Goal: Transaction & Acquisition: Purchase product/service

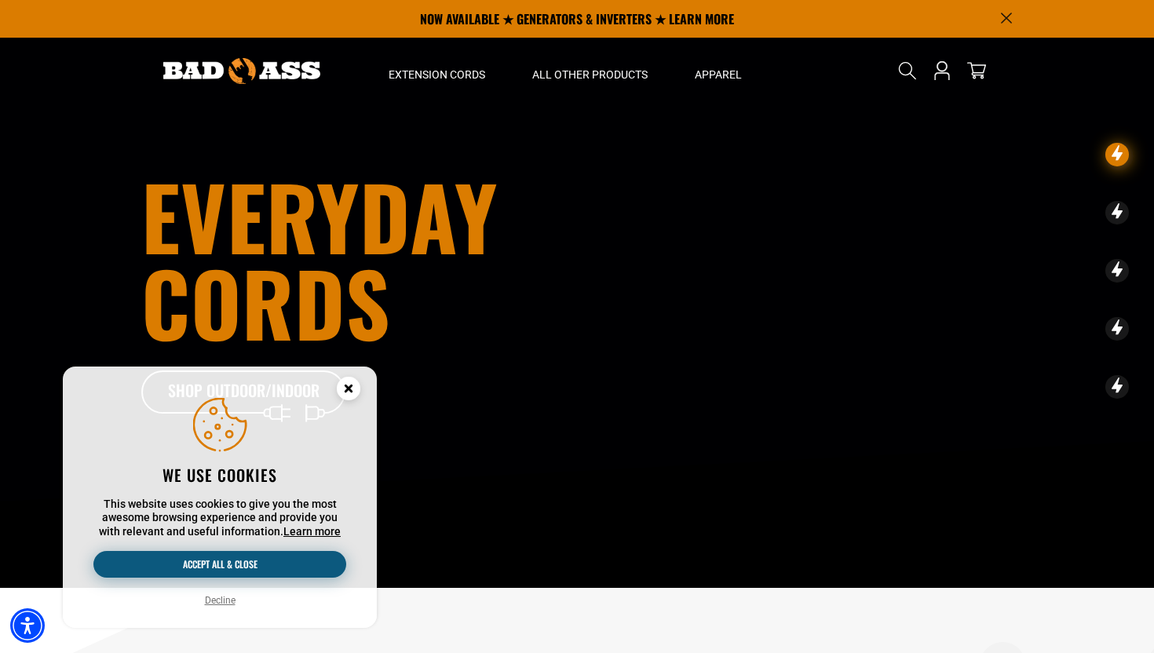
click at [246, 570] on button "Accept all & close" at bounding box center [219, 564] width 253 height 27
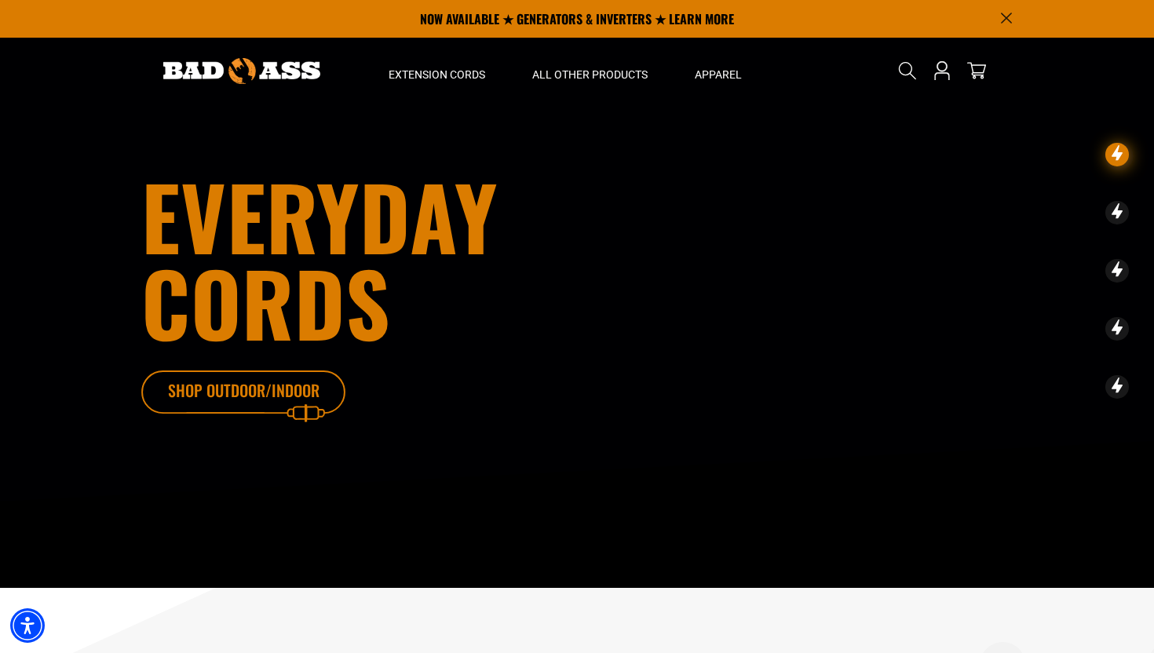
click at [273, 394] on icon at bounding box center [267, 395] width 204 height 51
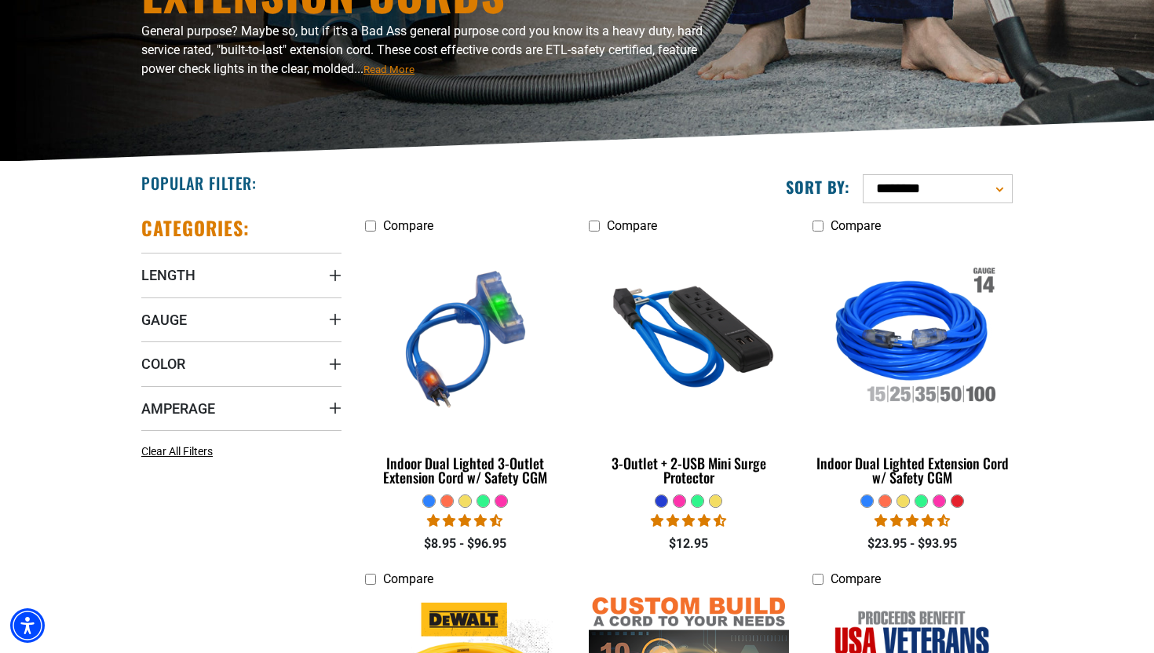
scroll to position [237, 0]
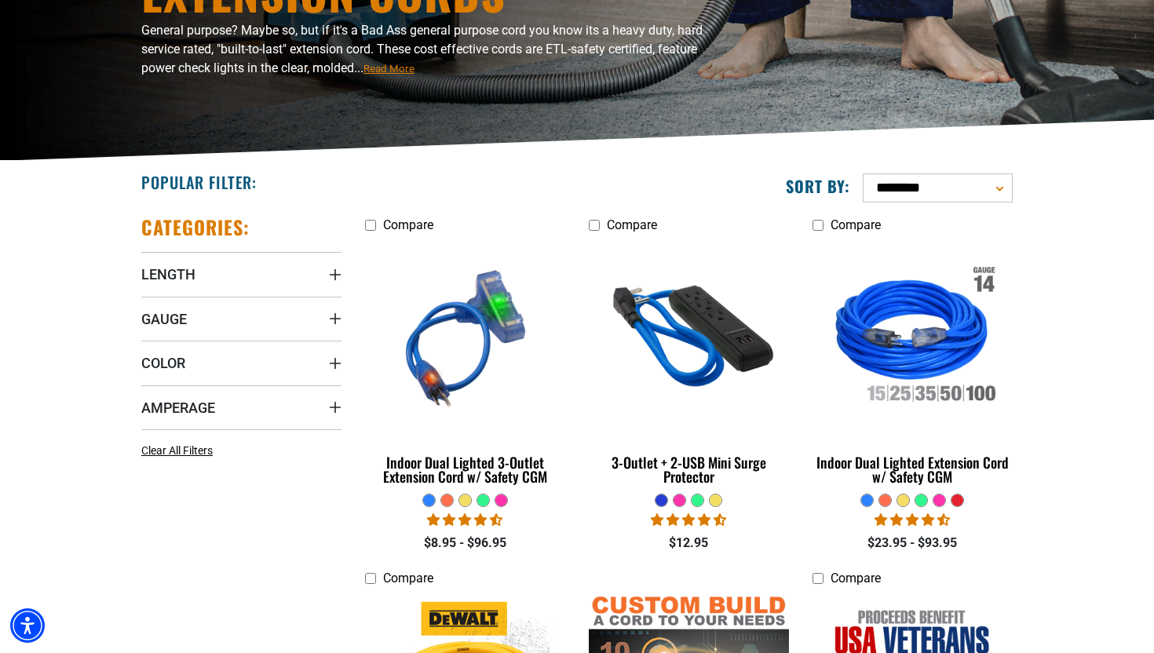
click at [974, 179] on select "**********" at bounding box center [938, 187] width 150 height 29
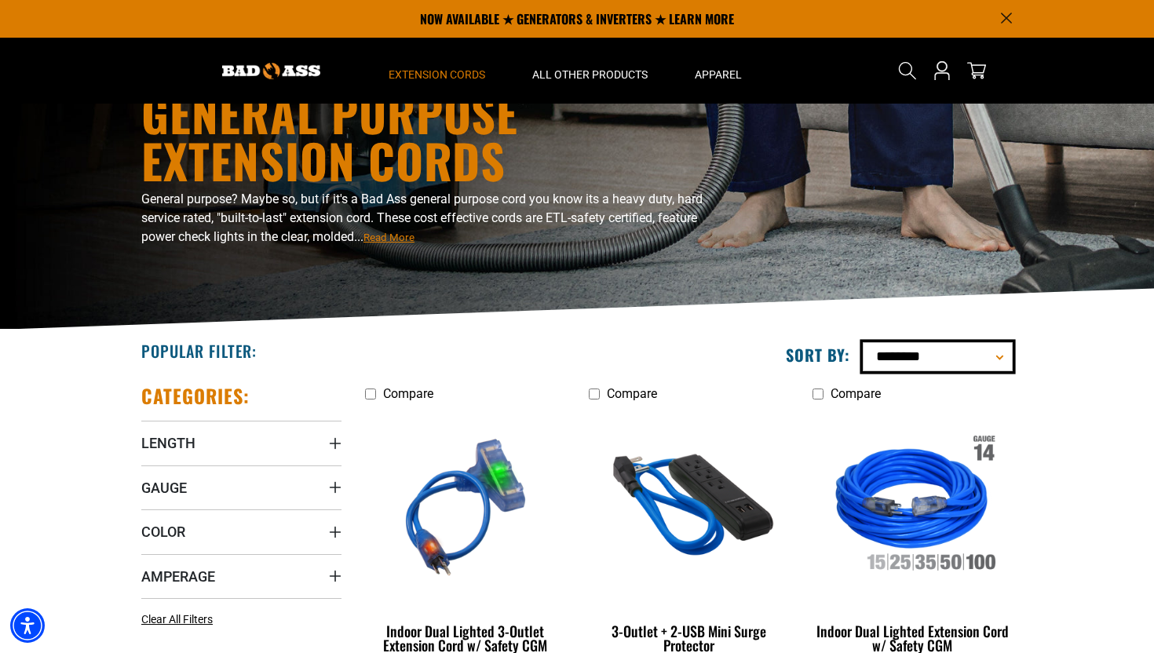
scroll to position [0, 0]
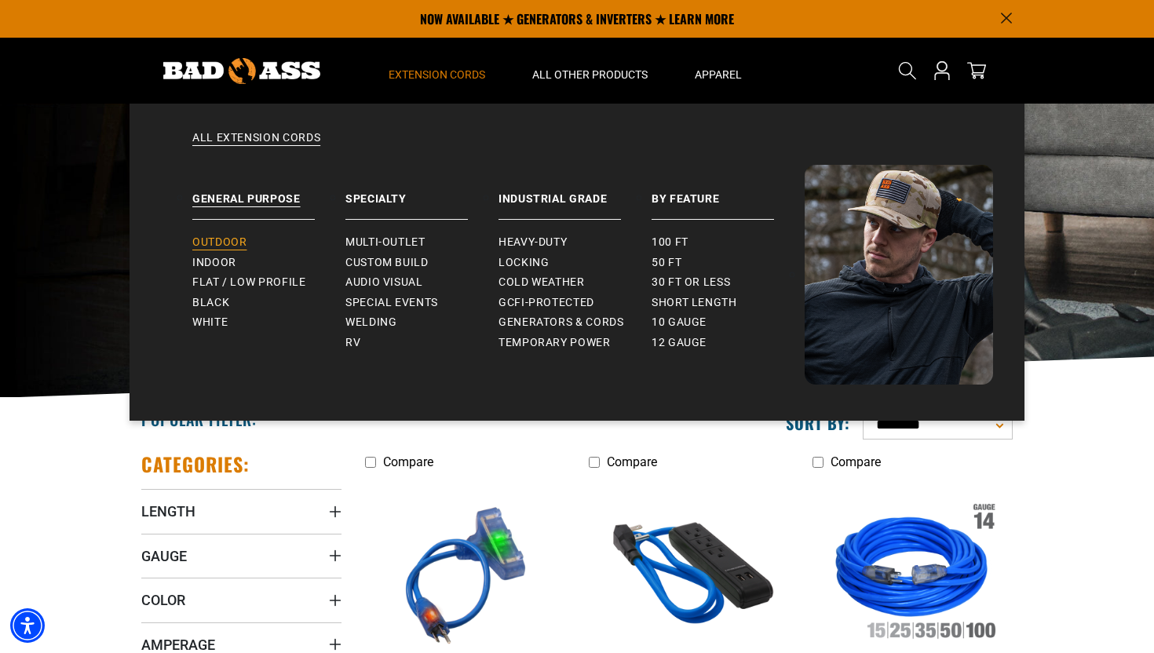
click at [242, 235] on link "Outdoor" at bounding box center [268, 242] width 153 height 20
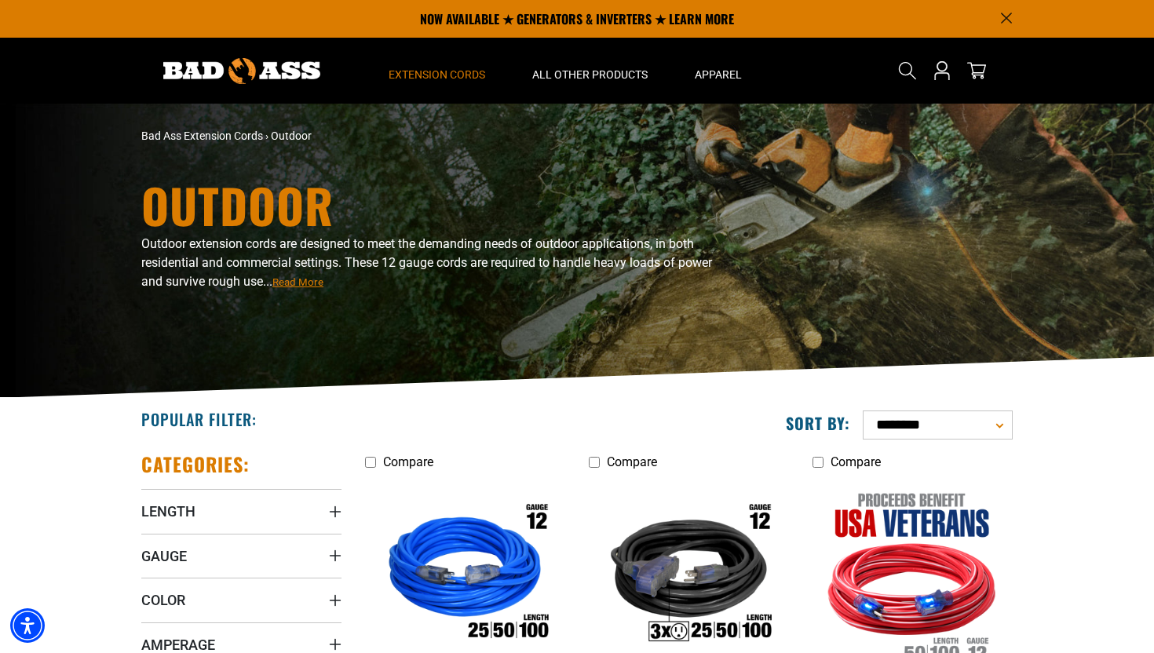
click at [289, 136] on span "Outdoor" at bounding box center [291, 136] width 41 height 13
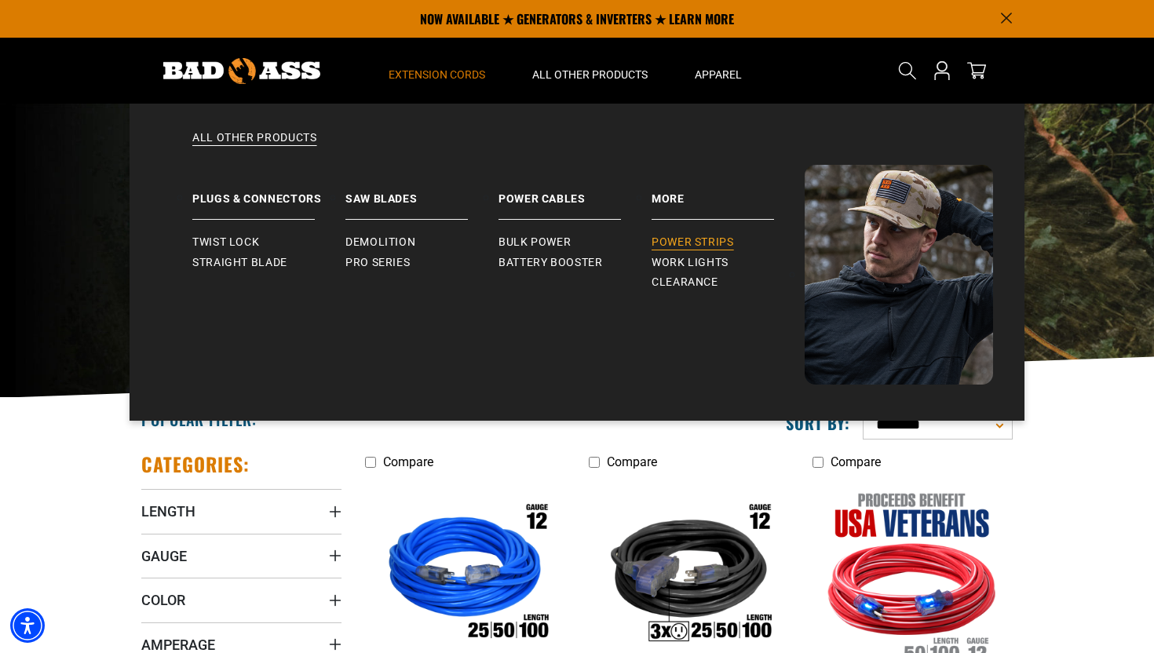
click at [687, 239] on span "Power Strips" at bounding box center [692, 242] width 82 height 14
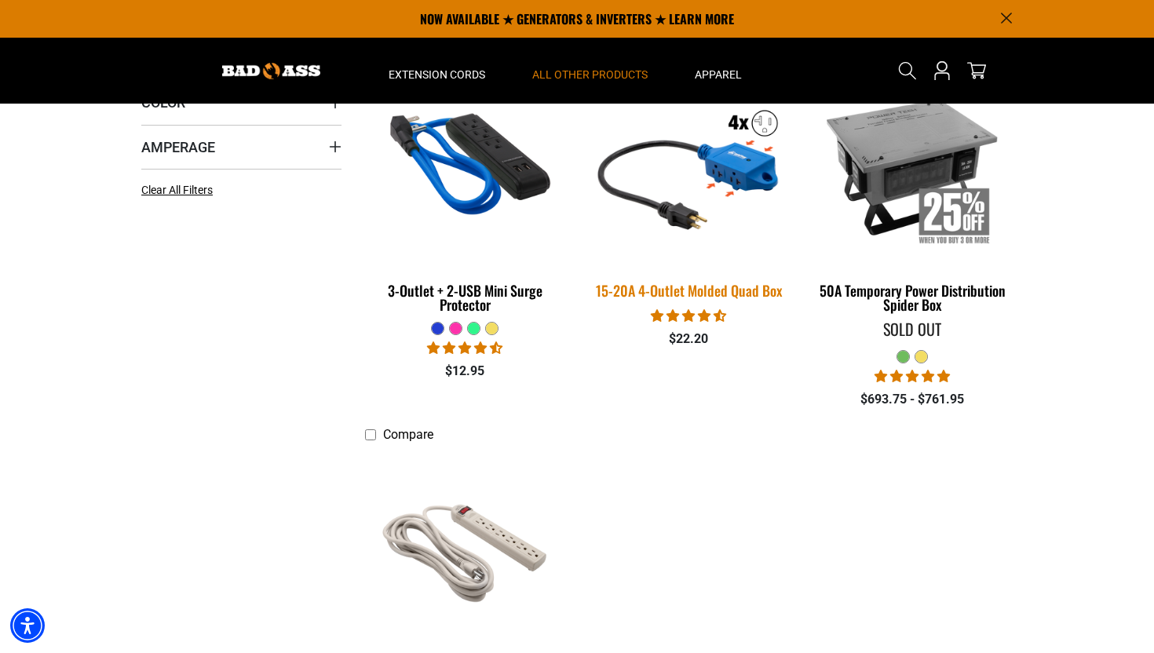
scroll to position [406, 0]
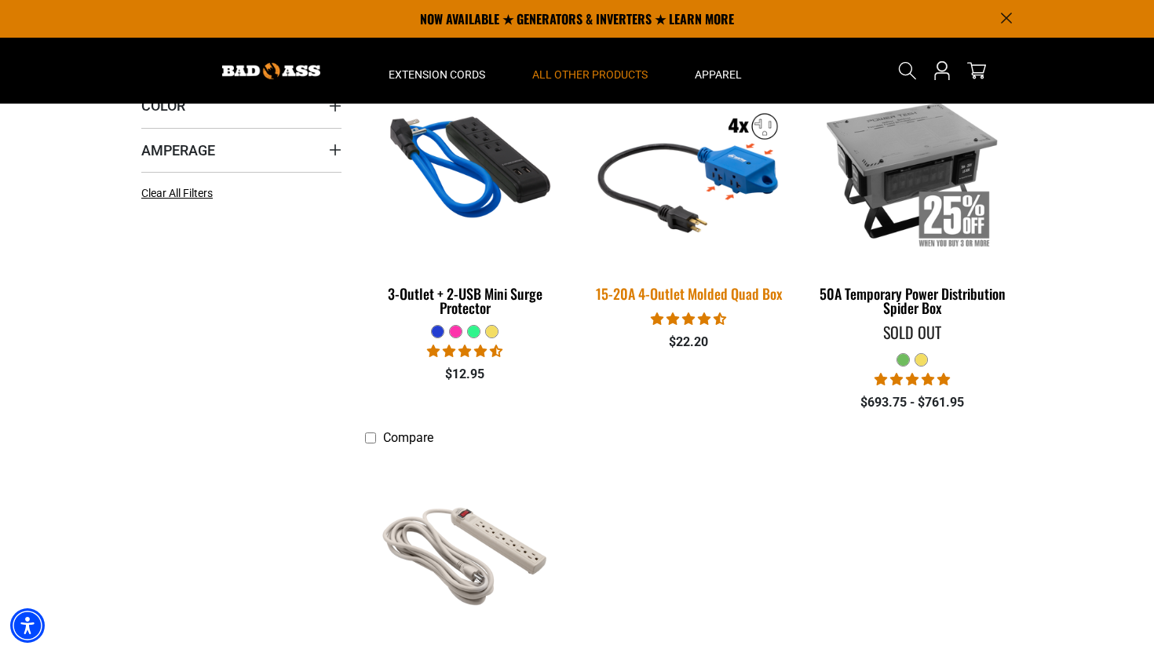
click at [736, 188] on img at bounding box center [688, 169] width 220 height 201
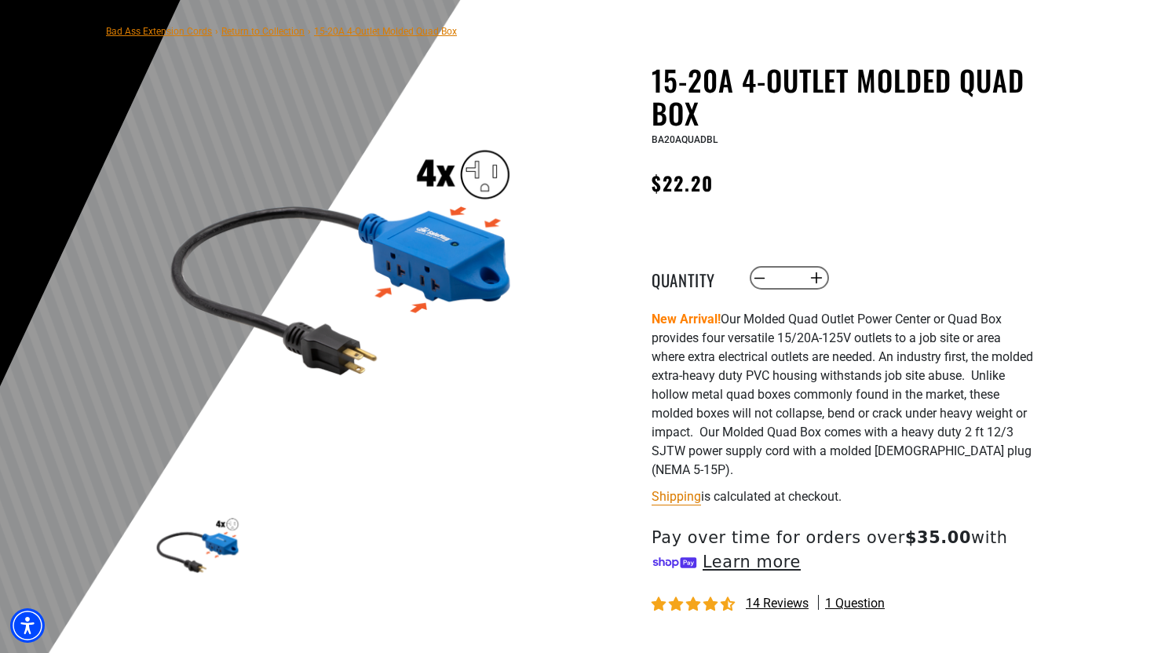
scroll to position [108, 0]
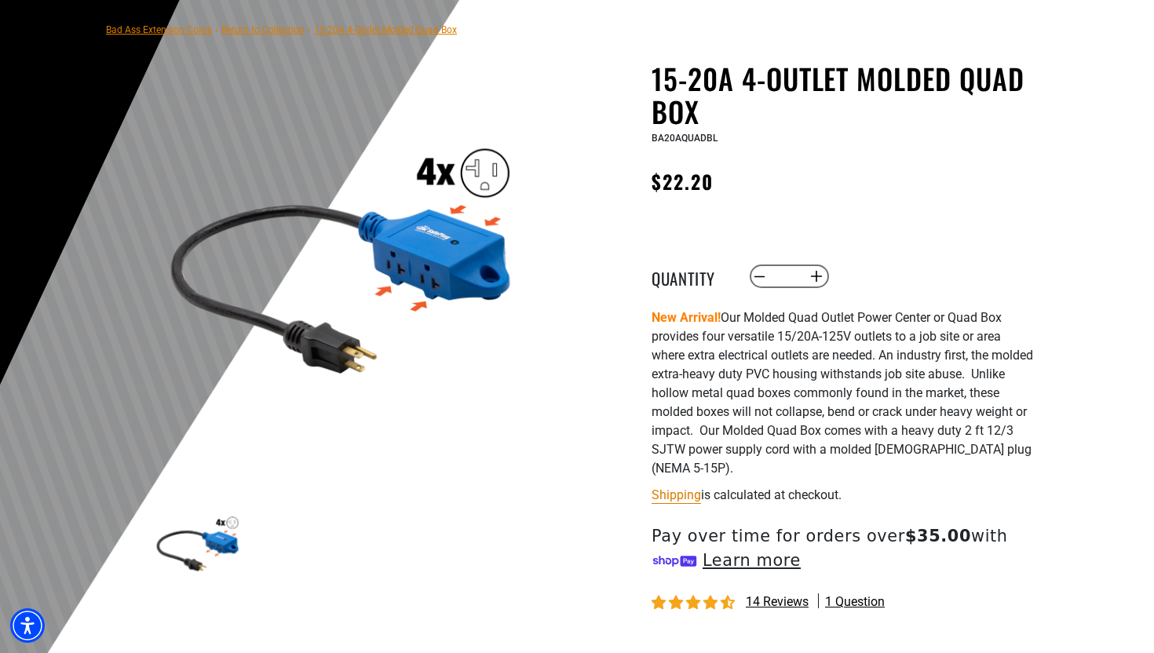
click at [213, 532] on img at bounding box center [197, 542] width 91 height 91
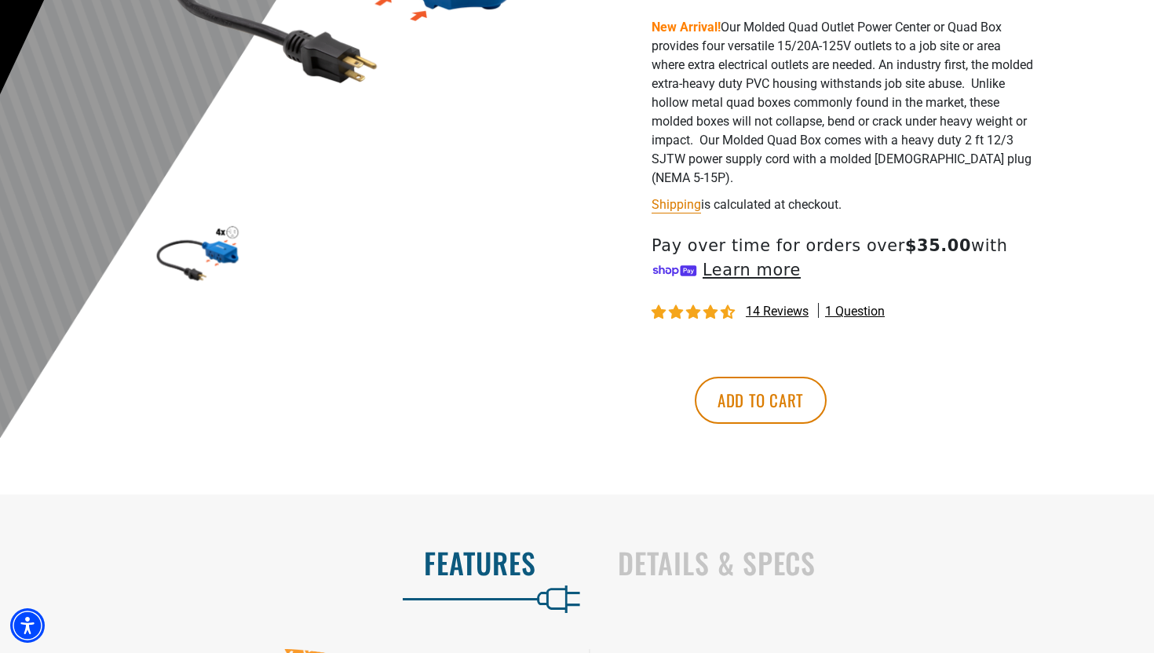
scroll to position [402, 0]
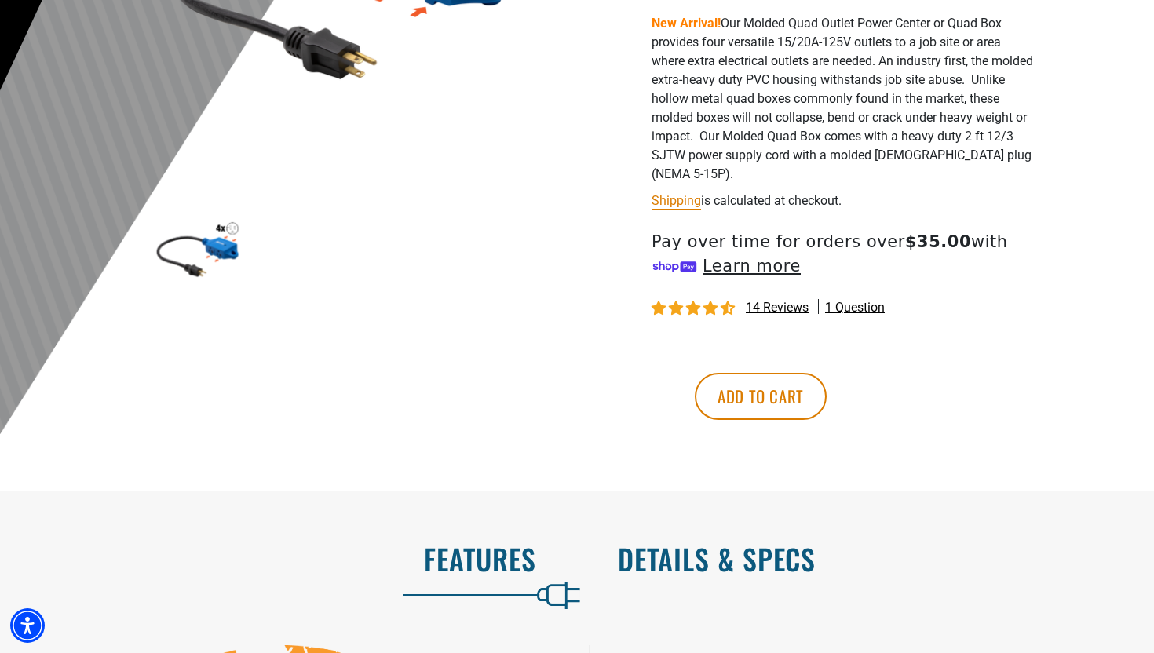
click at [709, 564] on h2 "Details & Specs" at bounding box center [869, 558] width 503 height 33
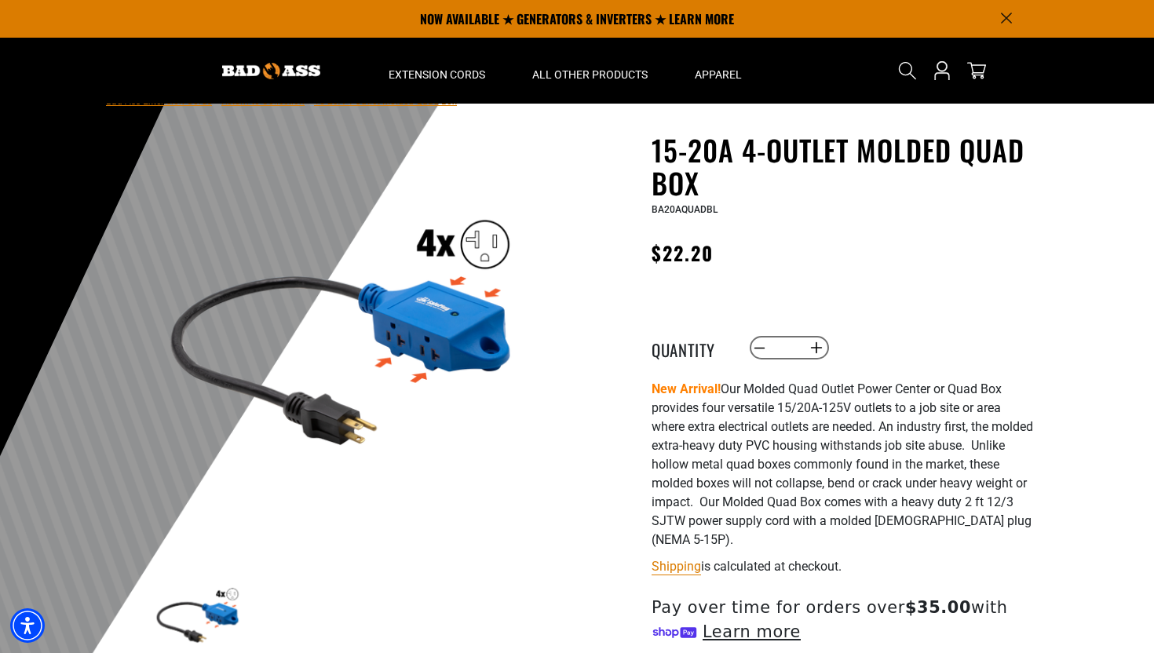
scroll to position [0, 0]
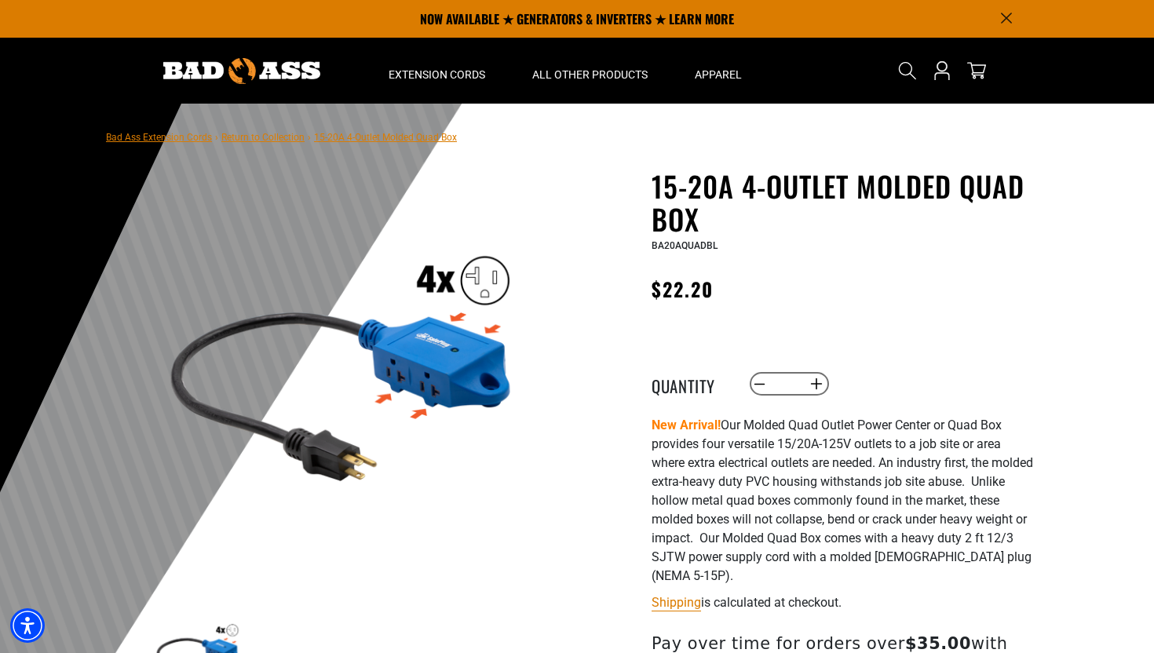
click at [872, 323] on div "15-20A 4-Outlet Molded Quad Box 15-20A 4-Outlet Molded Quad Box BA20AQUADBL Reg…" at bounding box center [843, 519] width 385 height 699
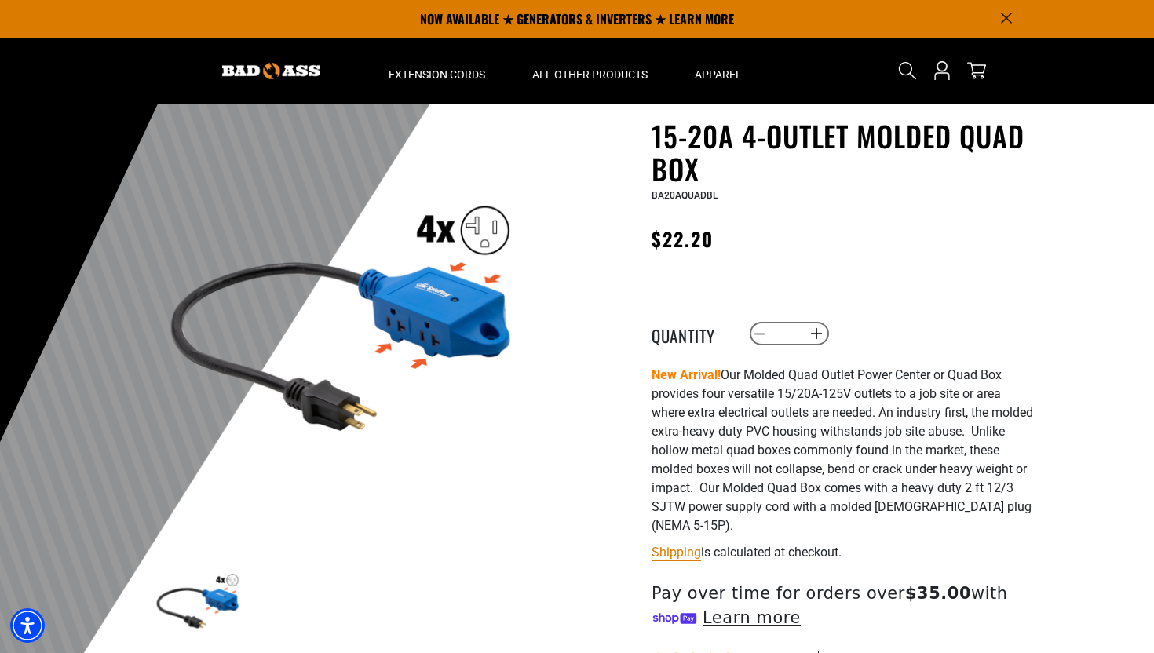
scroll to position [49, 0]
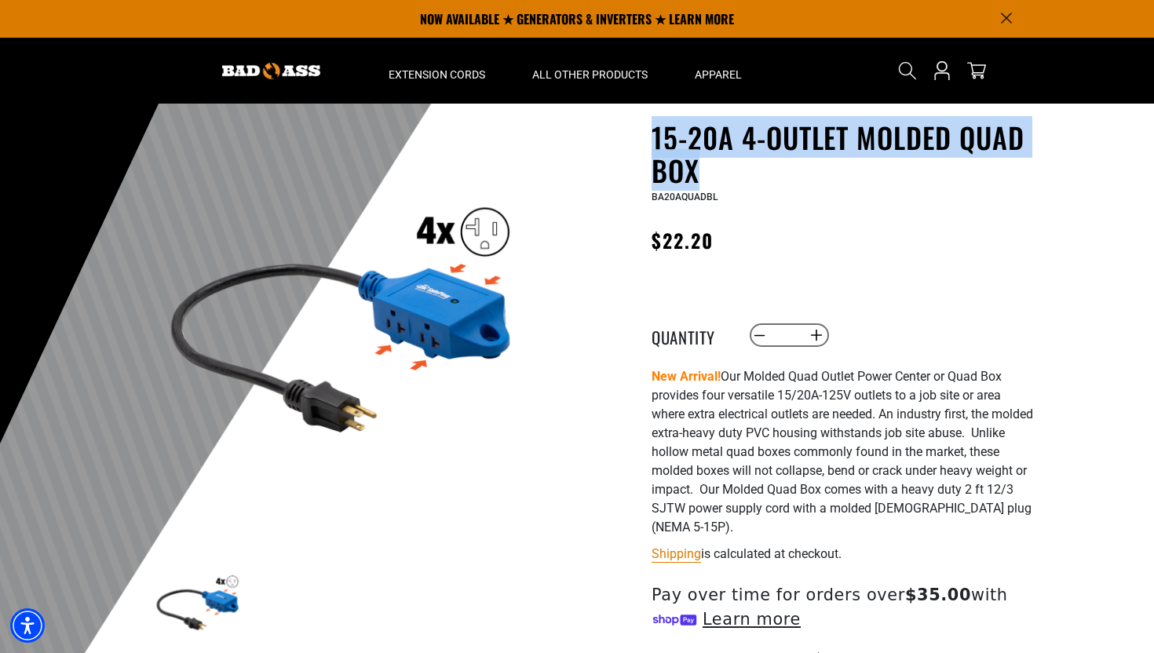
drag, startPoint x: 723, startPoint y: 171, endPoint x: 651, endPoint y: 145, distance: 76.0
click at [651, 145] on h1 "15-20A 4-Outlet Molded Quad Box" at bounding box center [843, 154] width 385 height 66
copy h1 "15-20A 4-Outlet Molded Quad Box"
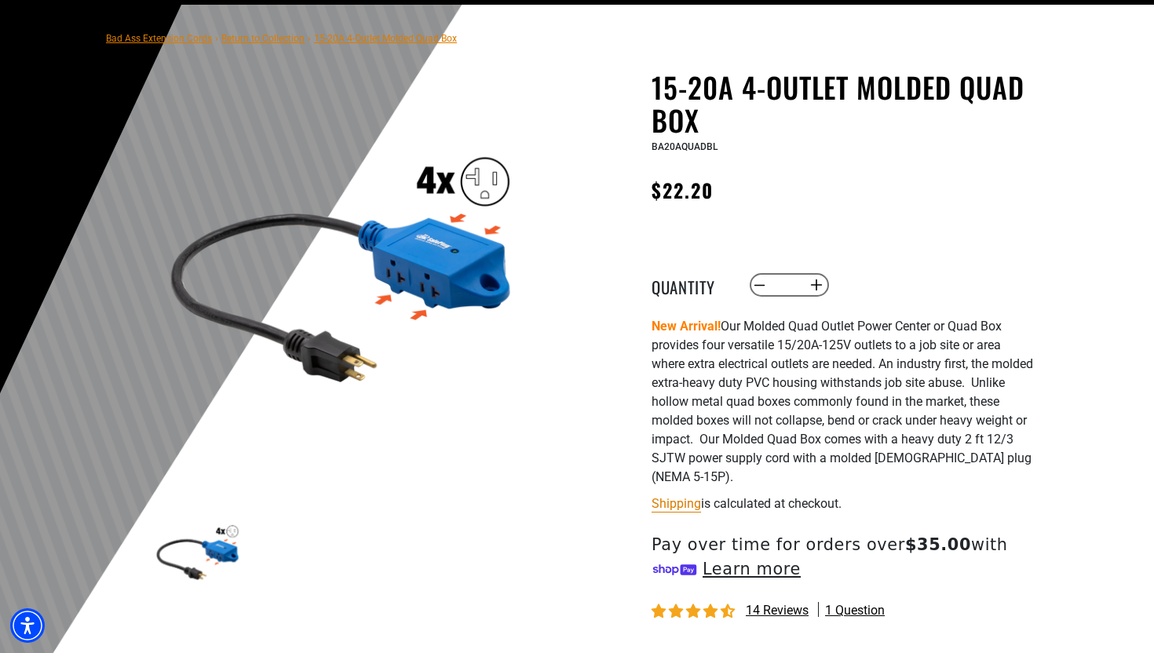
scroll to position [102, 0]
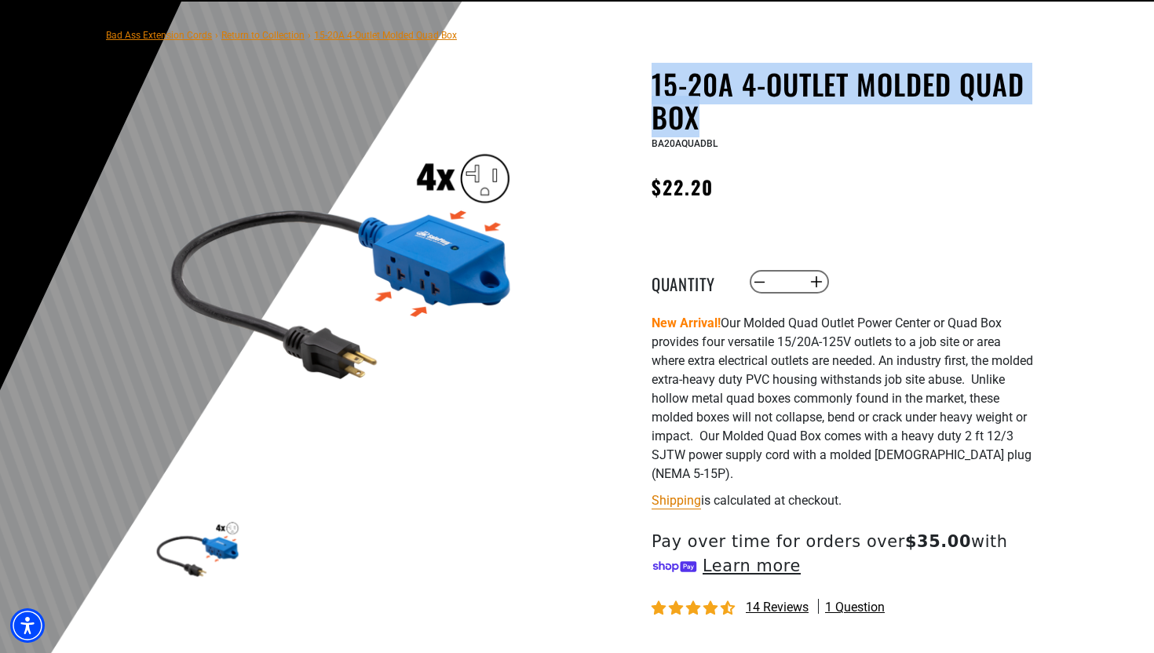
drag, startPoint x: 703, startPoint y: 115, endPoint x: 638, endPoint y: 93, distance: 68.8
click at [638, 93] on div "15-20A 4-Outlet Molded Quad Box 15-20A 4-Outlet Molded Quad Box BA20AQUADBL Reg…" at bounding box center [812, 429] width 447 height 723
copy h1 "15-20A 4-Outlet Molded Quad Box"
